Goal: Transaction & Acquisition: Subscribe to service/newsletter

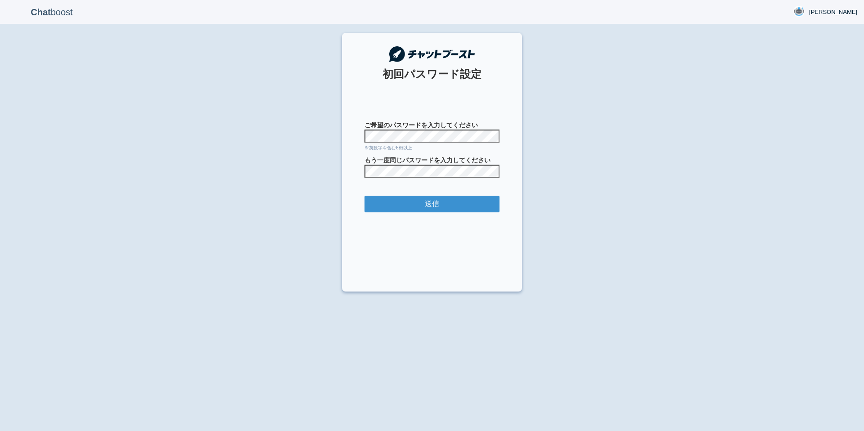
click at [0, 431] on com-1password-button at bounding box center [0, 431] width 0 height 0
click at [434, 206] on input "送信" at bounding box center [432, 204] width 135 height 17
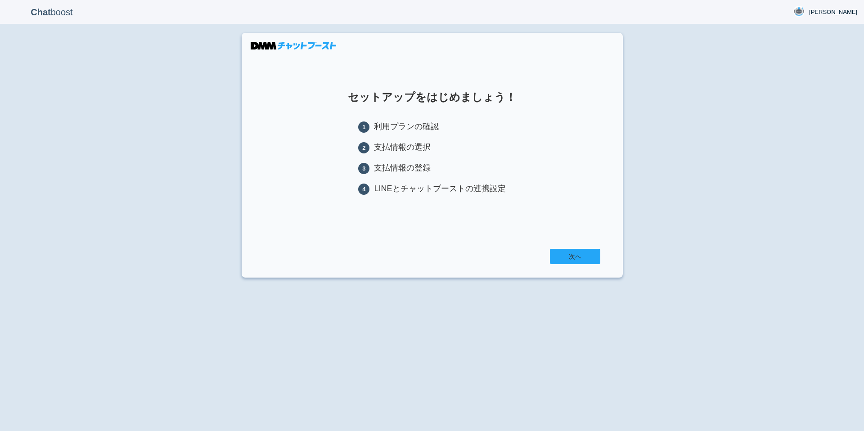
click at [574, 257] on link "次へ" at bounding box center [575, 256] width 50 height 15
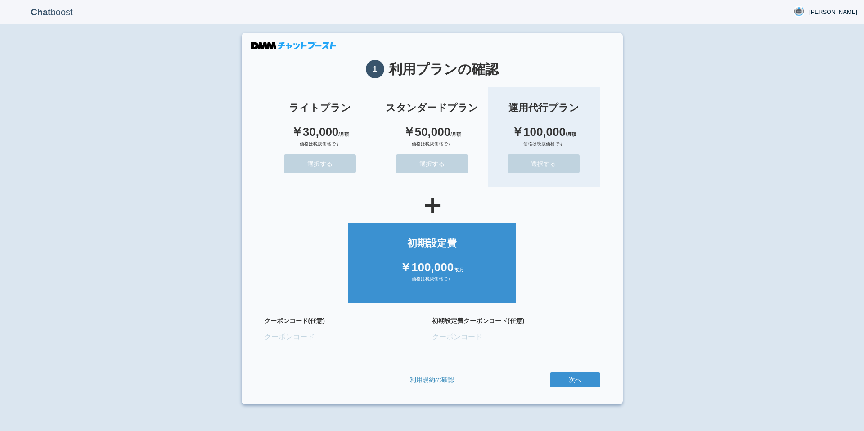
click at [549, 156] on button "選択する" at bounding box center [544, 163] width 72 height 19
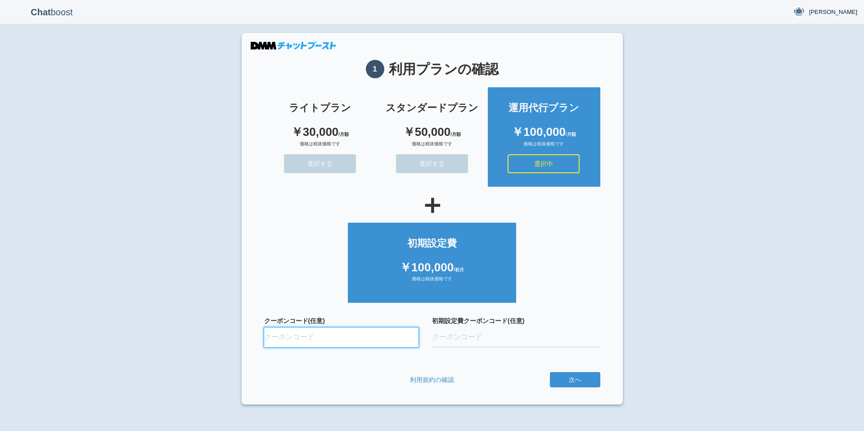
click at [294, 339] on input "クーポンコード(任意)" at bounding box center [341, 338] width 155 height 20
paste input "ifENW5rd"
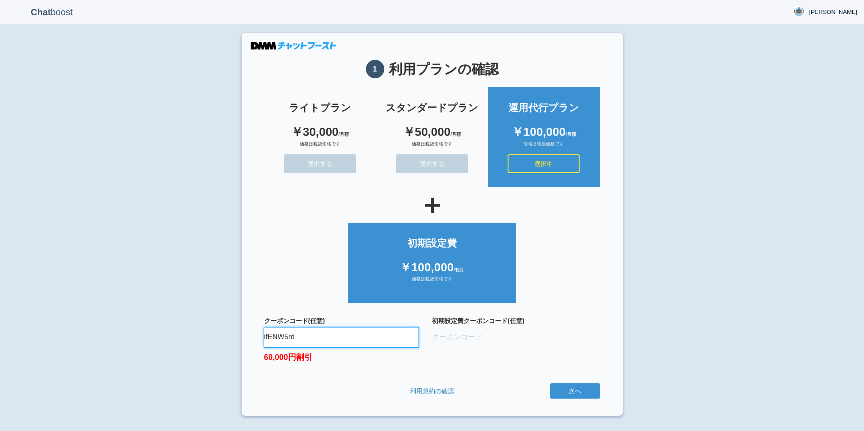
type input "ifENW5rd"
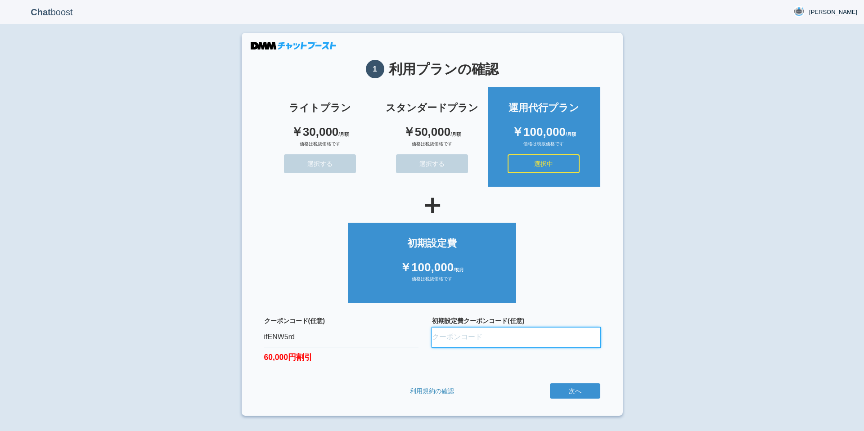
click at [470, 335] on input "初期設定費クーポンコード(任意)" at bounding box center [516, 338] width 168 height 20
paste input "oQ9fvfbL"
type input "oQ9fvfbL"
click at [592, 299] on ul "初期設定費 ￥100,000 /初月 価格は税抜価格です" at bounding box center [432, 260] width 336 height 85
click at [488, 340] on input "oQ9fvfbL" at bounding box center [516, 338] width 168 height 20
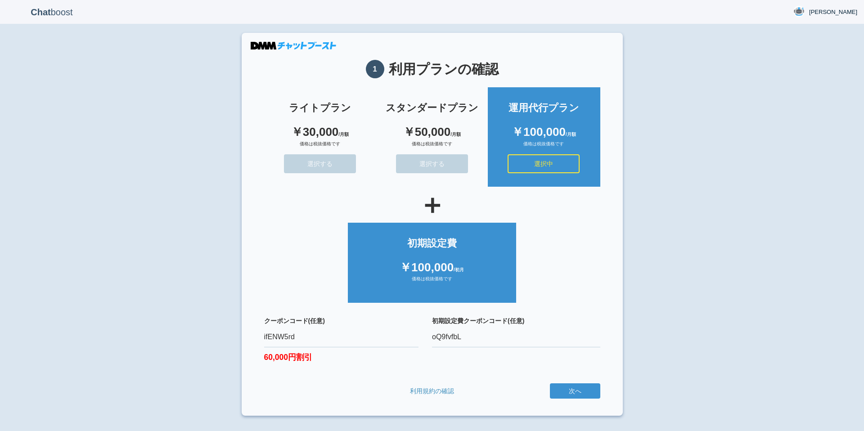
click at [396, 380] on form "ライトプラン ￥30,000 /月額 価格は税抜価格です 選択する スタンダードプラン ￥50,000 /月額 価格は税抜価格です 選択する 運用代行プラン …" at bounding box center [432, 243] width 336 height 320
click at [436, 342] on input "oQ9fvfbL" at bounding box center [516, 338] width 168 height 20
click at [471, 341] on input "oQ9fvfbL" at bounding box center [516, 338] width 168 height 20
click at [368, 339] on input "ifENW5rd" at bounding box center [341, 338] width 155 height 20
click at [478, 339] on input "oQ9fvfbL" at bounding box center [516, 338] width 168 height 20
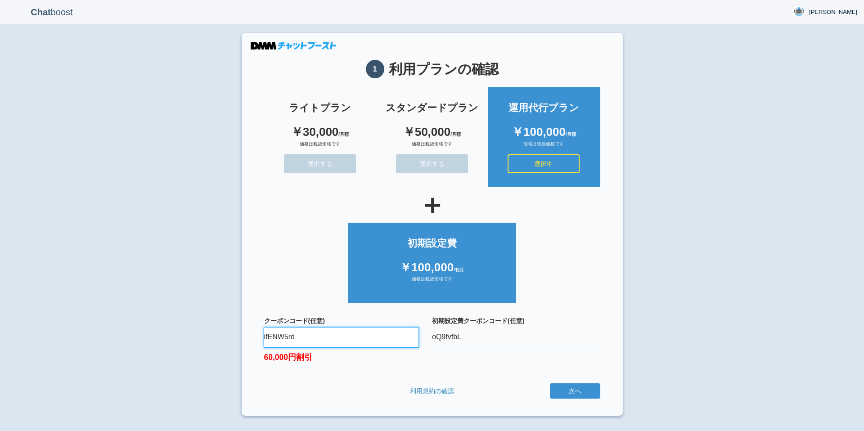
click at [359, 336] on input "ifENW5rd" at bounding box center [341, 338] width 155 height 20
click at [580, 392] on button "次へ" at bounding box center [575, 390] width 50 height 15
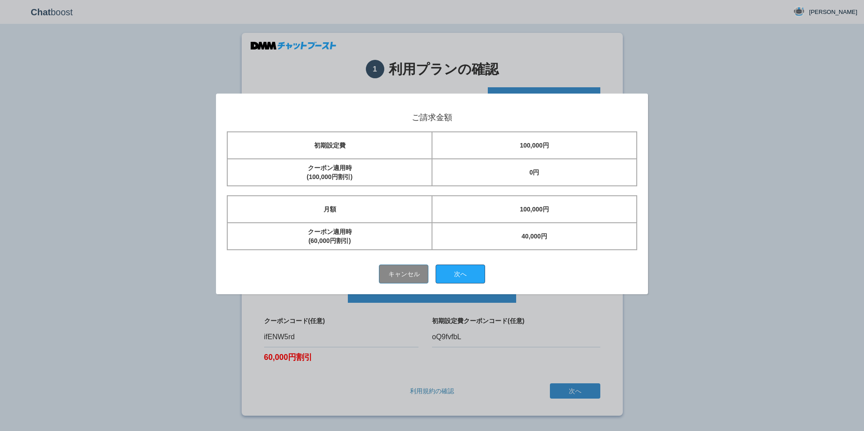
click at [457, 273] on button "次へ" at bounding box center [461, 274] width 50 height 19
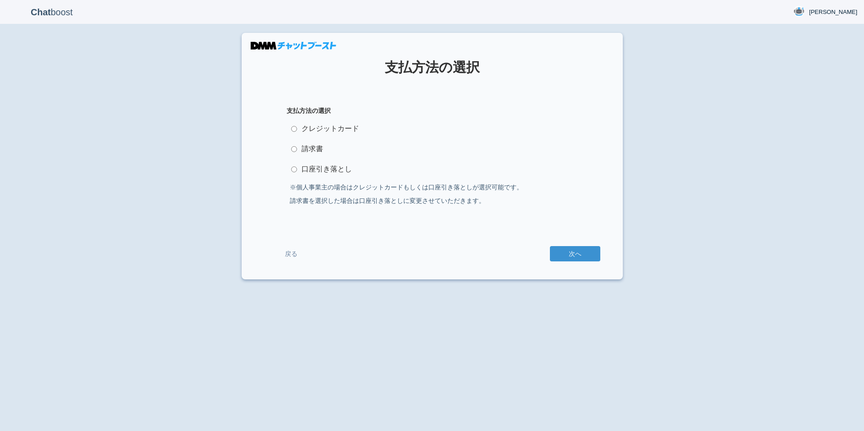
click at [313, 131] on label "クレジットカード" at bounding box center [432, 129] width 291 height 18
click at [297, 131] on input "クレジットカード" at bounding box center [294, 129] width 6 height 6
radio input "true"
click at [569, 254] on button "次へ" at bounding box center [575, 253] width 50 height 15
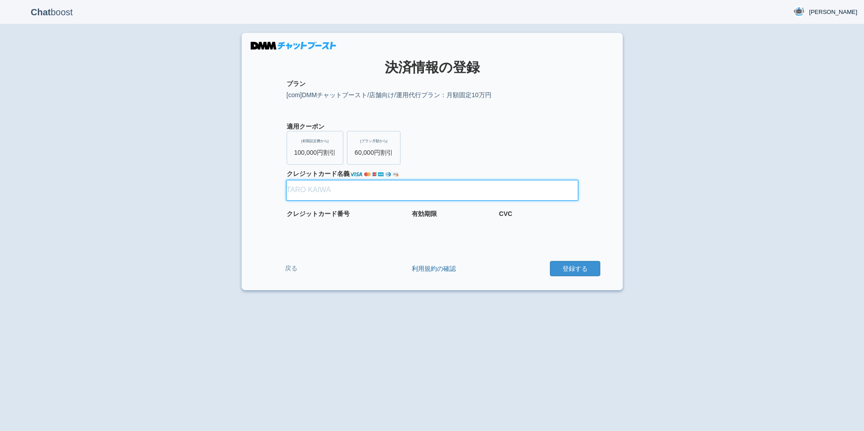
click at [338, 193] on input "クレジット カード名義" at bounding box center [432, 190] width 291 height 20
click at [351, 189] on input "クレジット カード名義" at bounding box center [432, 190] width 291 height 20
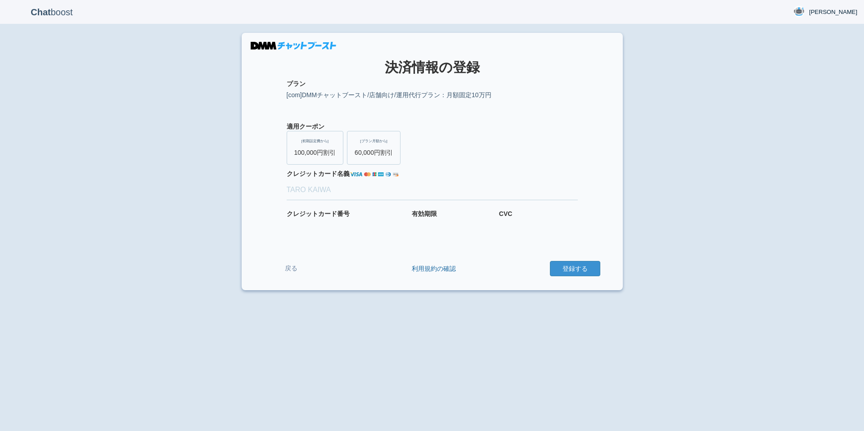
type input "[PERSON_NAME]"
click at [580, 266] on button "登録する" at bounding box center [575, 268] width 50 height 15
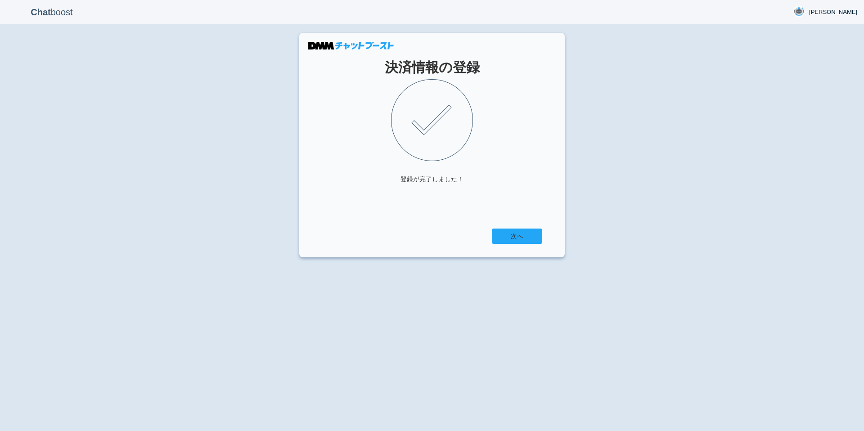
click at [521, 235] on link "次へ" at bounding box center [517, 236] width 50 height 15
